Goal: Transaction & Acquisition: Book appointment/travel/reservation

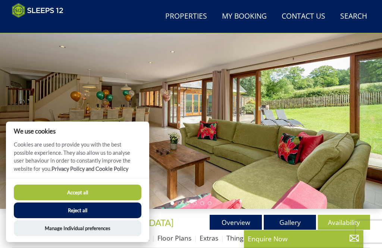
click at [116, 200] on button "Accept all" at bounding box center [78, 193] width 128 height 16
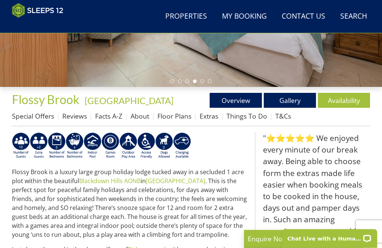
scroll to position [186, 0]
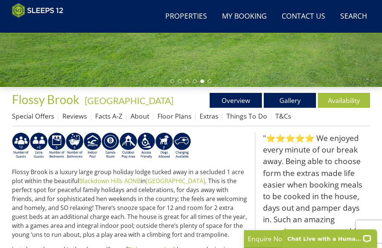
click at [292, 99] on link "Gallery" at bounding box center [290, 100] width 52 height 15
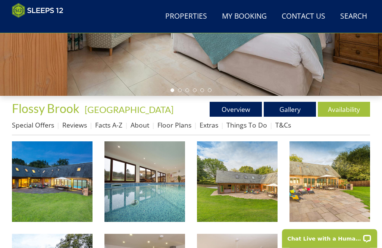
scroll to position [177, 0]
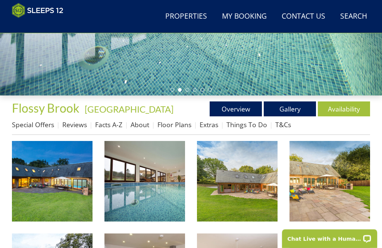
click at [72, 213] on img at bounding box center [52, 181] width 81 height 81
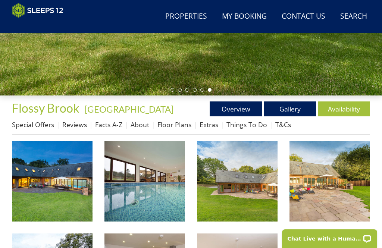
click at [350, 113] on link "Availability" at bounding box center [344, 109] width 52 height 15
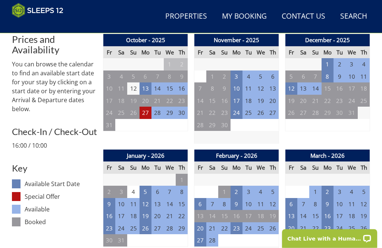
scroll to position [284, 0]
click at [237, 92] on td "10" at bounding box center [237, 89] width 12 height 12
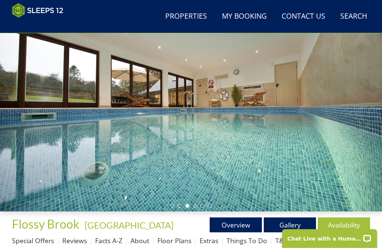
scroll to position [0, 0]
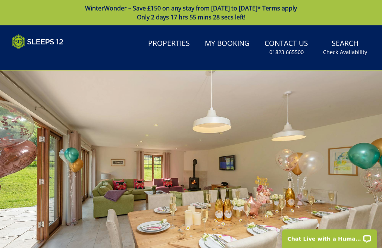
click at [199, 0] on link "WinterWonder – Save £150 on any stay from 1st September to 27th March* Terms ap…" at bounding box center [191, 12] width 382 height 25
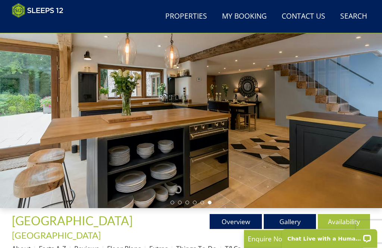
scroll to position [64, 0]
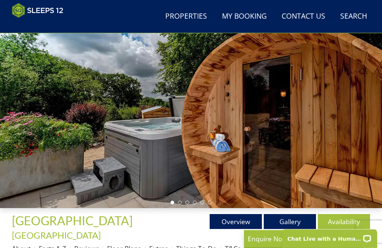
click at [292, 224] on link "Gallery" at bounding box center [290, 221] width 52 height 15
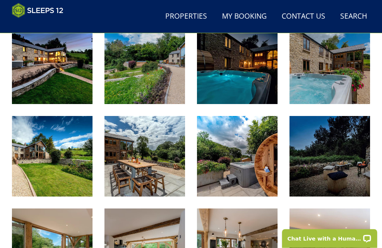
scroll to position [306, 0]
click at [146, 169] on img at bounding box center [145, 156] width 81 height 81
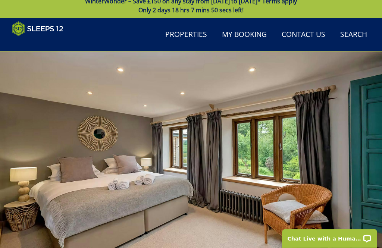
scroll to position [0, 0]
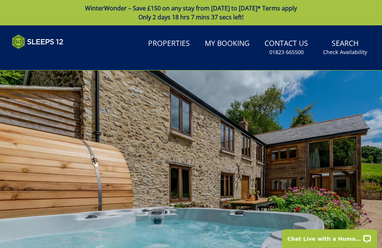
click at [358, 53] on small "Check Availability" at bounding box center [345, 52] width 44 height 7
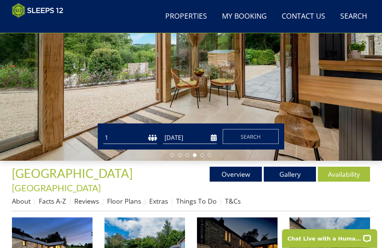
scroll to position [112, 0]
click at [348, 174] on link "Availability" at bounding box center [344, 174] width 52 height 15
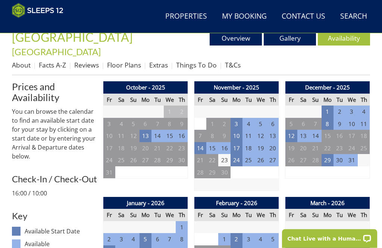
scroll to position [248, 0]
click at [237, 130] on td "10" at bounding box center [237, 136] width 12 height 12
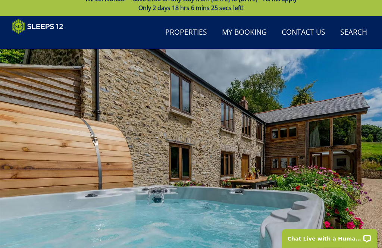
scroll to position [0, 0]
